Goal: Task Accomplishment & Management: Use online tool/utility

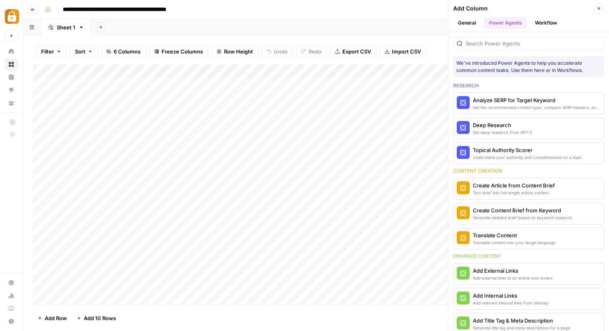
scroll to position [318, 0]
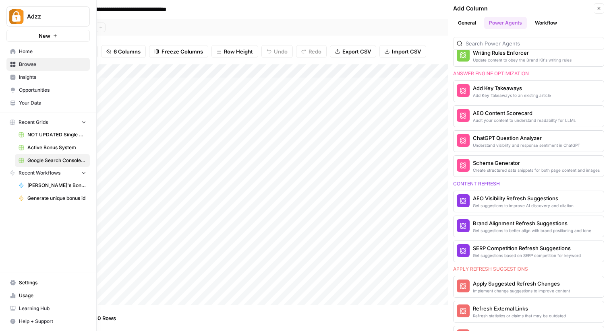
click at [55, 105] on span "Your Data" at bounding box center [52, 102] width 67 height 7
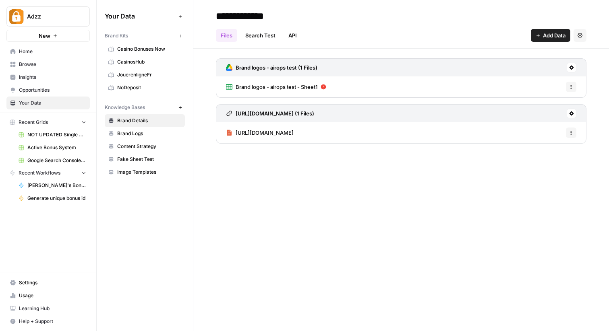
click at [551, 35] on span "Add Data" at bounding box center [554, 35] width 23 height 8
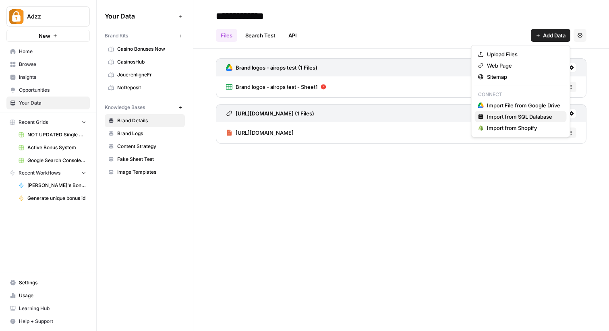
click at [532, 118] on span "Import from SQL Database" at bounding box center [523, 117] width 73 height 8
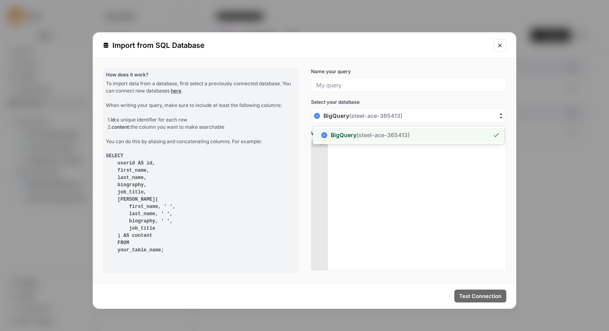
click at [358, 113] on span "( steel-ace-365413 )" at bounding box center [375, 115] width 53 height 7
click at [272, 116] on input "[object Object] selected, 1 of 1. 1 result available. Use Up and Down to choose…" at bounding box center [272, 116] width 0 height 0
click at [353, 138] on span "BigQuery ( steel-ace-365413 )" at bounding box center [369, 135] width 79 height 8
click at [269, 150] on div "To import data from a database, first select a previously connected database. Y…" at bounding box center [200, 167] width 189 height 174
click at [179, 116] on div "1. id: a unique identifier for each row 2. content: the column you want to make…" at bounding box center [200, 123] width 187 height 14
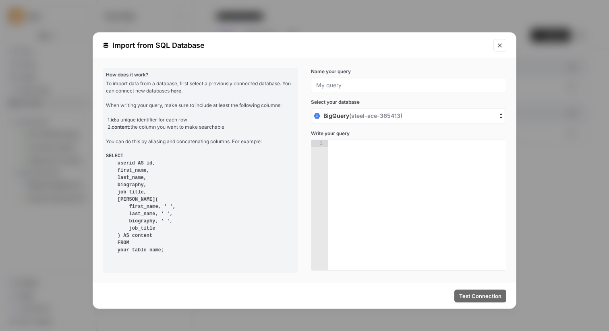
click at [138, 156] on pre "SELECT userid AS id, first_name, last_name, biography, job_title, [PERSON_NAME]…" at bounding box center [200, 203] width 189 height 101
click at [128, 156] on pre "SELECT userid AS id, first_name, last_name, biography, job_title, [PERSON_NAME]…" at bounding box center [200, 203] width 189 height 101
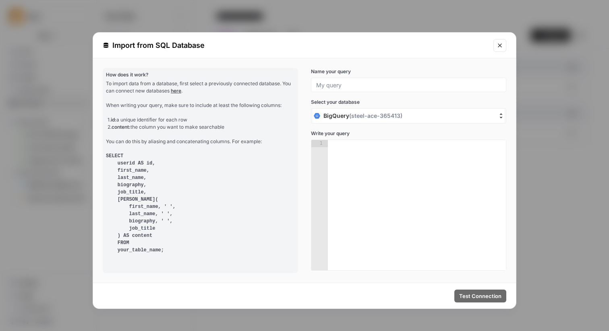
click at [129, 156] on pre "SELECT userid AS id, first_name, last_name, biography, job_title, [PERSON_NAME]…" at bounding box center [200, 203] width 189 height 101
click at [351, 91] on div at bounding box center [408, 85] width 195 height 14
click at [351, 85] on input "Name your query" at bounding box center [408, 84] width 185 height 7
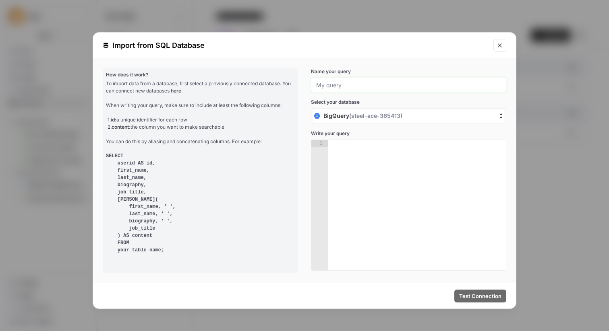
click at [351, 85] on input "Name your query" at bounding box center [408, 84] width 185 height 7
click at [373, 75] on div "Name your query" at bounding box center [408, 80] width 195 height 24
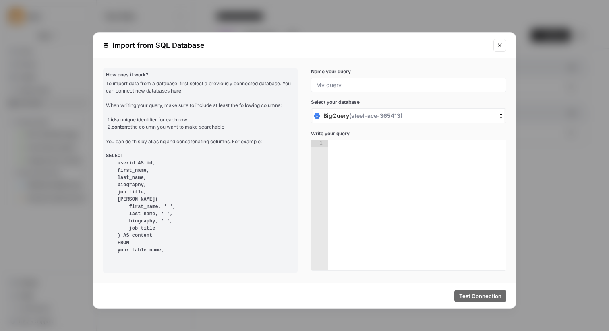
click at [485, 117] on div "BigQuery ( steel-ace-365413 )" at bounding box center [404, 116] width 180 height 8
click at [272, 116] on input "BigQuery ( steel-ace-365413 )" at bounding box center [272, 116] width 0 height 0
click at [500, 46] on icon "Close modal" at bounding box center [499, 45] width 6 height 6
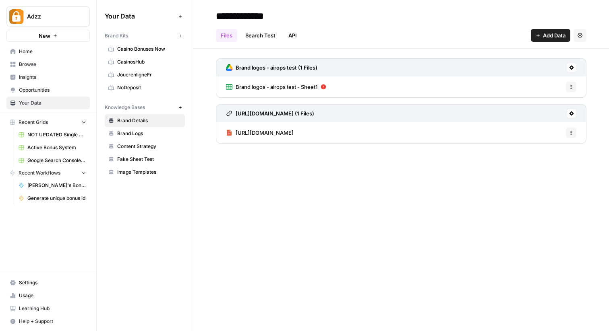
click at [257, 178] on div "**********" at bounding box center [400, 165] width 415 height 331
click at [269, 250] on div "**********" at bounding box center [400, 165] width 415 height 331
click at [259, 205] on div "**********" at bounding box center [400, 165] width 415 height 331
click at [155, 51] on span "Casino Bonuses Now" at bounding box center [149, 48] width 64 height 7
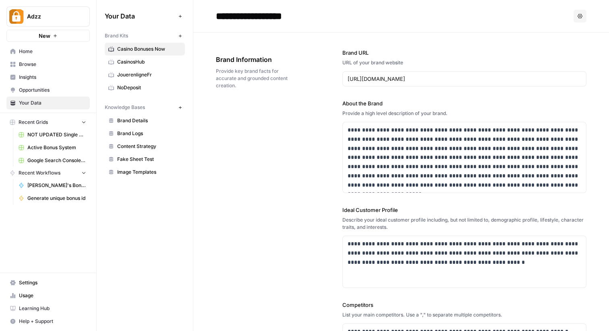
click at [33, 53] on span "Home" at bounding box center [52, 51] width 67 height 7
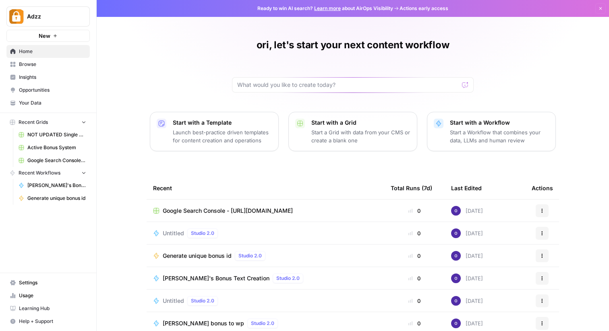
click at [243, 212] on span "Google Search Console - [URL][DOMAIN_NAME]" at bounding box center [228, 211] width 130 height 8
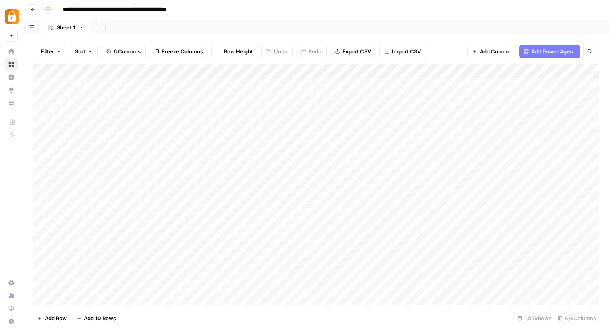
click at [550, 56] on button "Add Power Agent" at bounding box center [549, 51] width 61 height 13
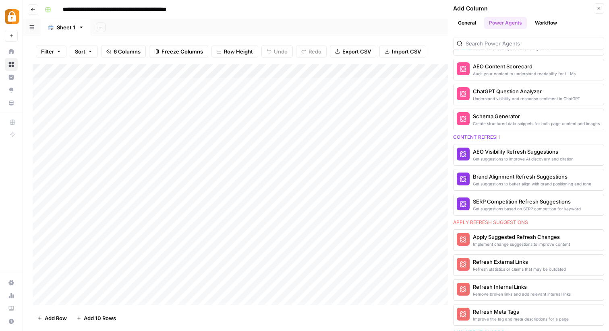
scroll to position [365, 0]
click at [484, 151] on div "AEO Visibility Refresh Suggestions" at bounding box center [514, 151] width 85 height 8
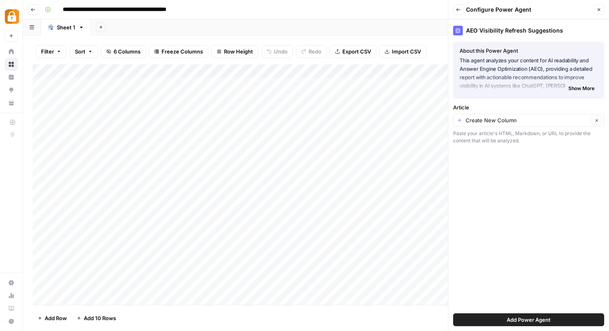
click at [504, 61] on p "This agent analyzes your content for AI readability and Answer Engine Optimizat…" at bounding box center [528, 73] width 138 height 34
click at [572, 87] on span "Show More" at bounding box center [581, 88] width 26 height 7
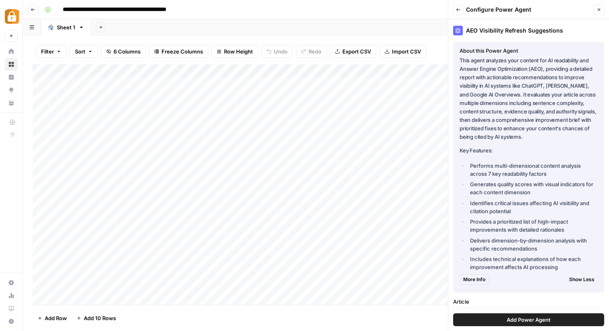
scroll to position [35, 0]
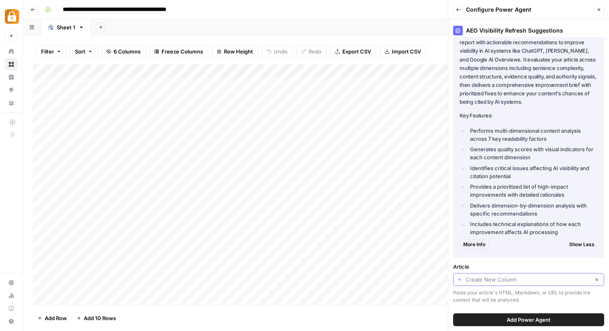
click at [545, 280] on input "Article" at bounding box center [527, 280] width 124 height 8
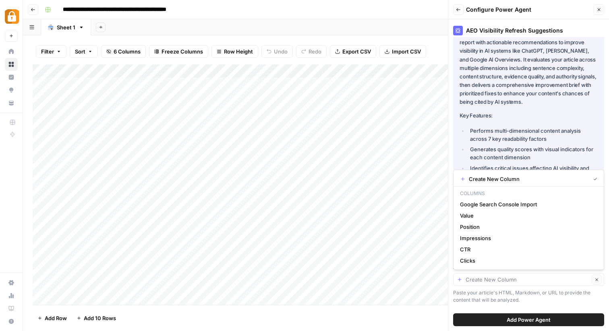
click at [525, 147] on li "Generates quality scores with visual indicators for each content dimension" at bounding box center [533, 153] width 130 height 16
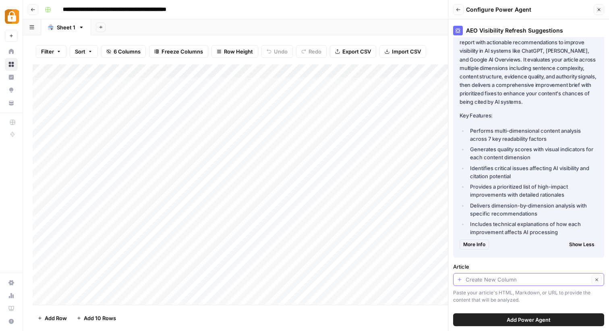
click at [511, 279] on input "Article" at bounding box center [527, 280] width 124 height 8
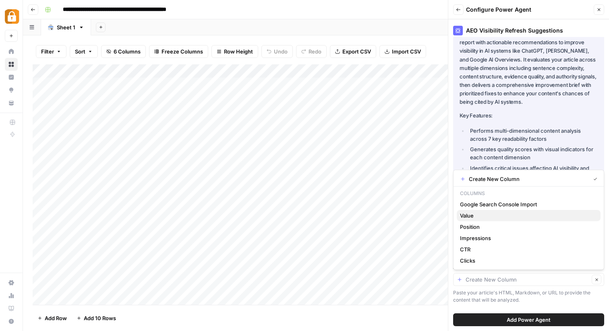
click at [510, 219] on span "Value" at bounding box center [527, 216] width 134 height 8
type input "Value"
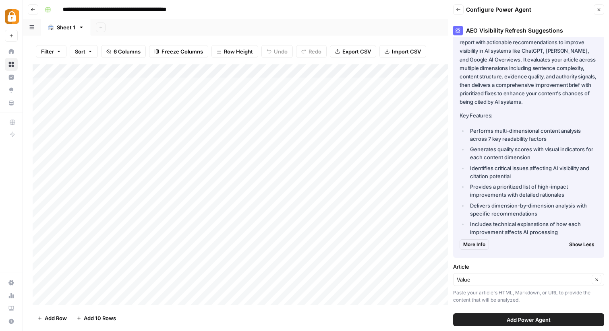
click at [514, 320] on span "Add Power Agent" at bounding box center [528, 320] width 44 height 8
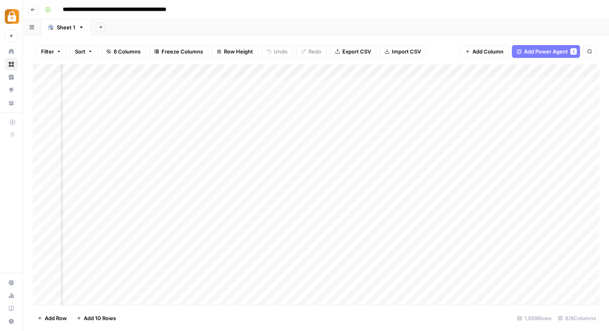
scroll to position [0, 187]
click at [477, 97] on div "Add Column" at bounding box center [316, 184] width 566 height 241
click at [543, 53] on span "Add Power Agent" at bounding box center [546, 51] width 44 height 8
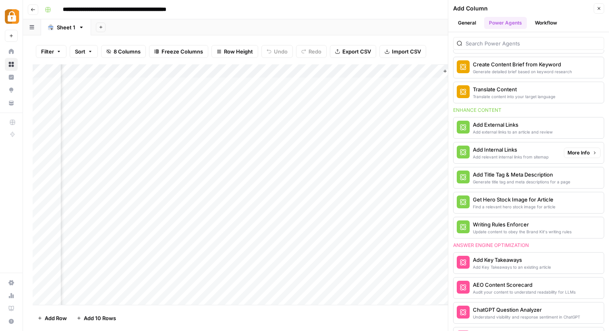
scroll to position [214, 0]
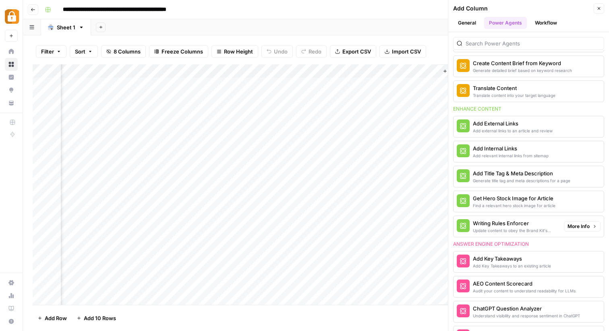
click at [508, 226] on div "Writing Rules Enforcer" at bounding box center [514, 223] width 85 height 8
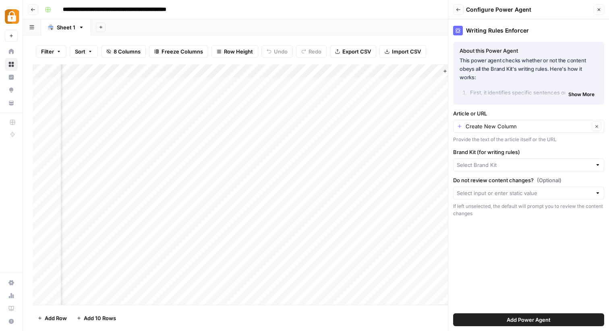
click at [514, 241] on div "Writing Rules Enforcer About this Power Agent This power agent checks whether o…" at bounding box center [528, 175] width 161 height 312
click at [473, 167] on input "Brand Kit (for writing rules)" at bounding box center [523, 165] width 135 height 8
click at [478, 249] on div "Writing Rules Enforcer About this Power Agent This power agent checks whether o…" at bounding box center [528, 175] width 161 height 312
click at [474, 194] on input "Do not review content changes? (Optional)" at bounding box center [523, 193] width 135 height 8
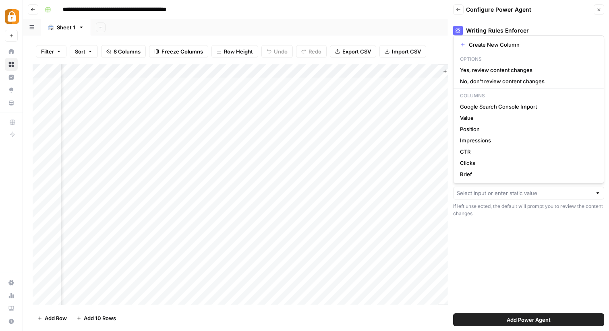
click at [476, 231] on div "Writing Rules Enforcer About this Power Agent This power agent checks whether o…" at bounding box center [528, 175] width 161 height 312
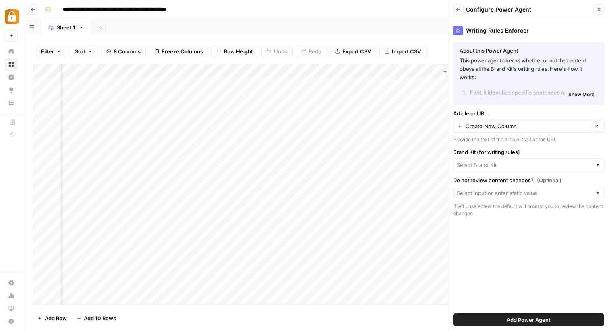
click at [386, 97] on div "Add Column" at bounding box center [316, 184] width 566 height 241
click at [596, 7] on icon "button" at bounding box center [598, 9] width 5 height 5
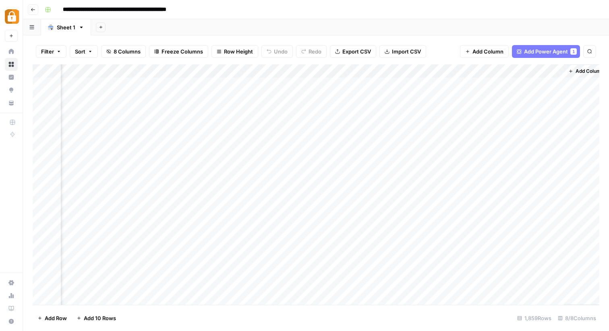
scroll to position [0, 243]
click at [31, 6] on button "Go back" at bounding box center [33, 9] width 10 height 10
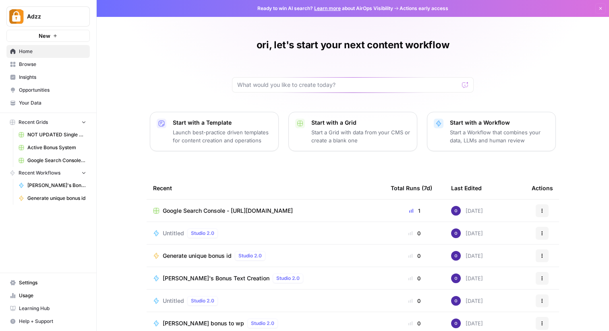
click at [30, 292] on link "Usage" at bounding box center [47, 295] width 83 height 13
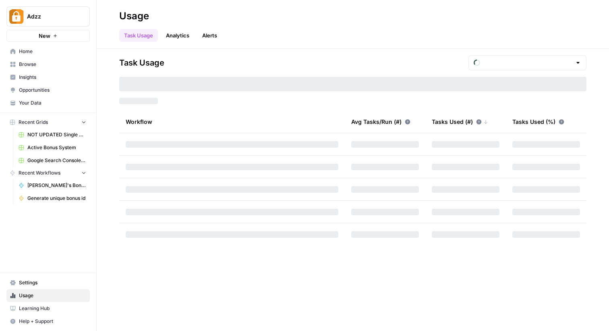
type input "October Tasks"
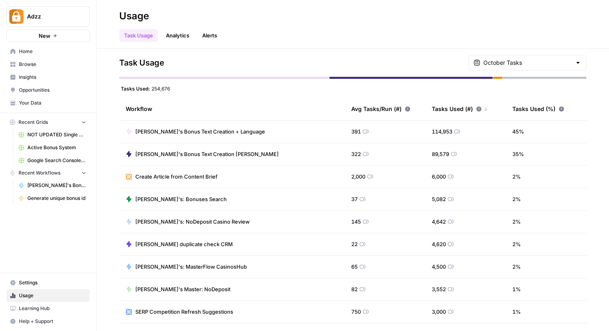
click at [185, 34] on link "Analytics" at bounding box center [177, 35] width 33 height 13
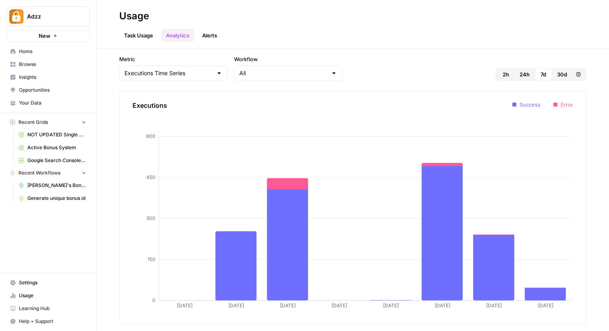
click at [558, 75] on span "30d" at bounding box center [562, 74] width 10 height 8
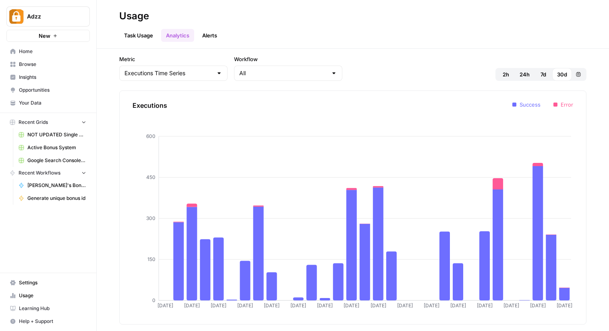
click at [45, 262] on div "Adzz New Home Browse Insights Opportunities Your Data Recent Grids NOT UPDATED …" at bounding box center [48, 165] width 96 height 331
